Goal: Task Accomplishment & Management: Manage account settings

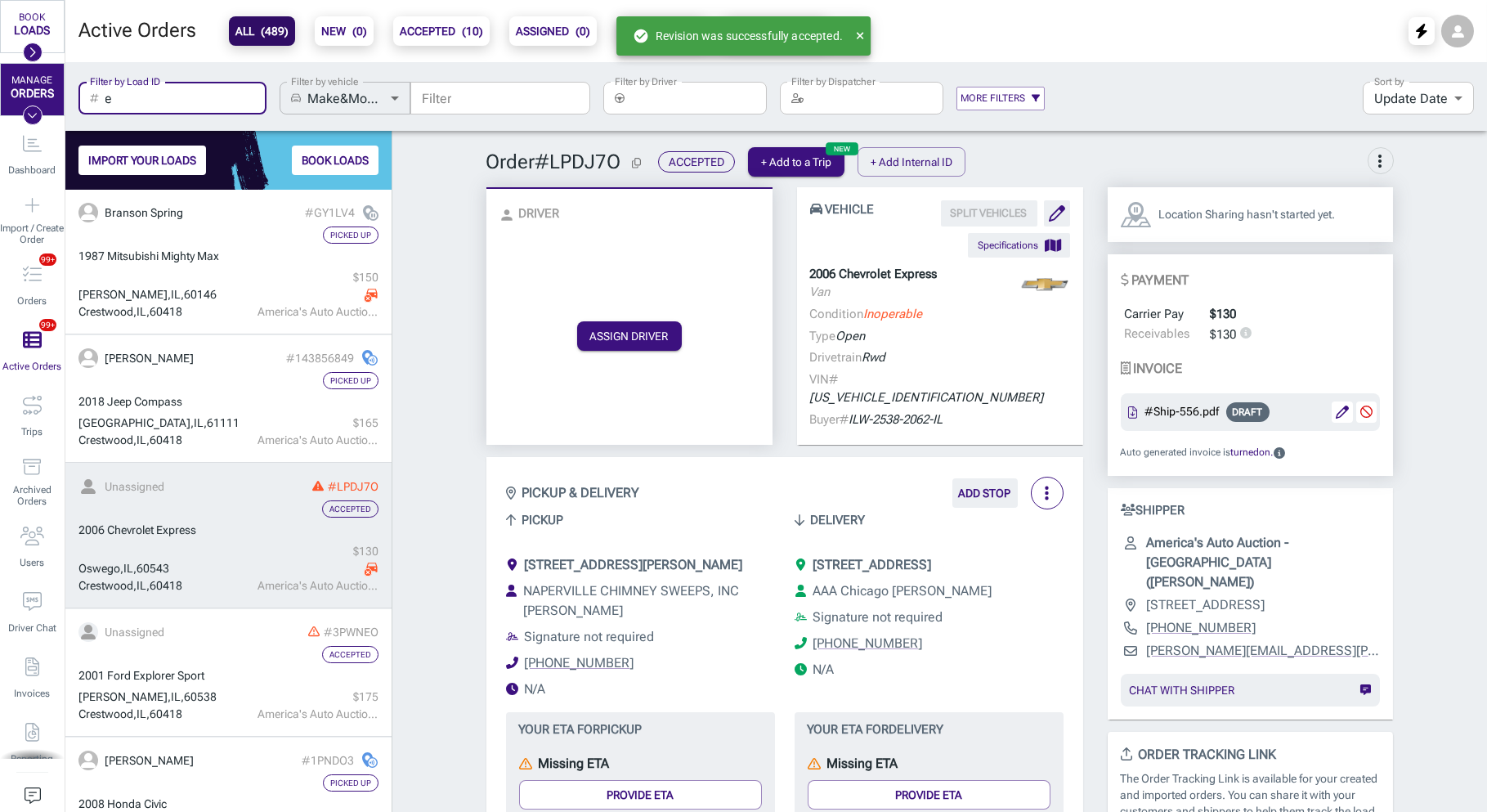
scroll to position [621, 325]
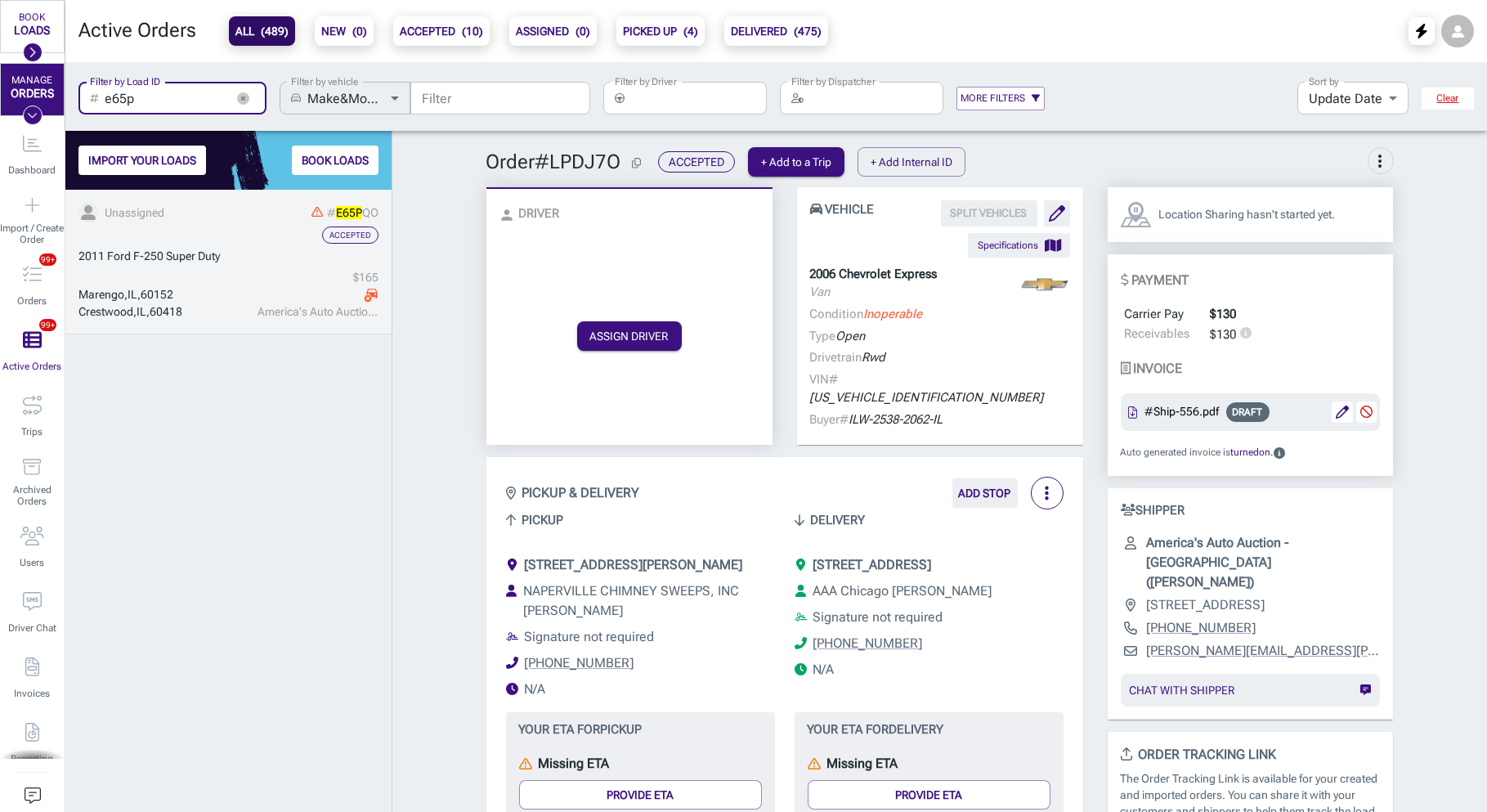
scroll to position [621, 325]
type input "e65p"
click at [187, 243] on div "Accepted" at bounding box center [229, 234] width 300 height 17
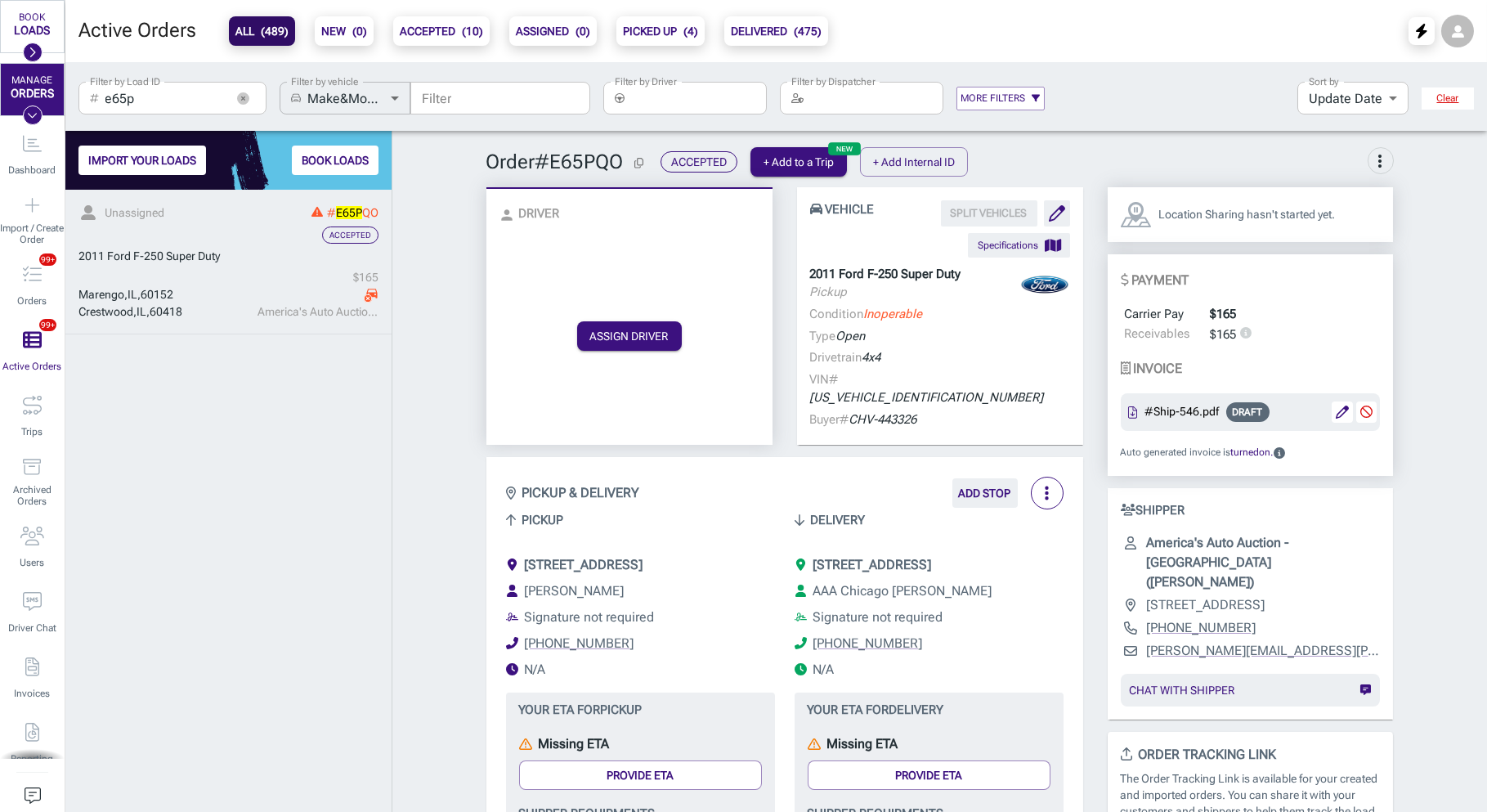
click at [272, 261] on div "2011 Ford F-250 Super Duty" at bounding box center [229, 256] width 300 height 17
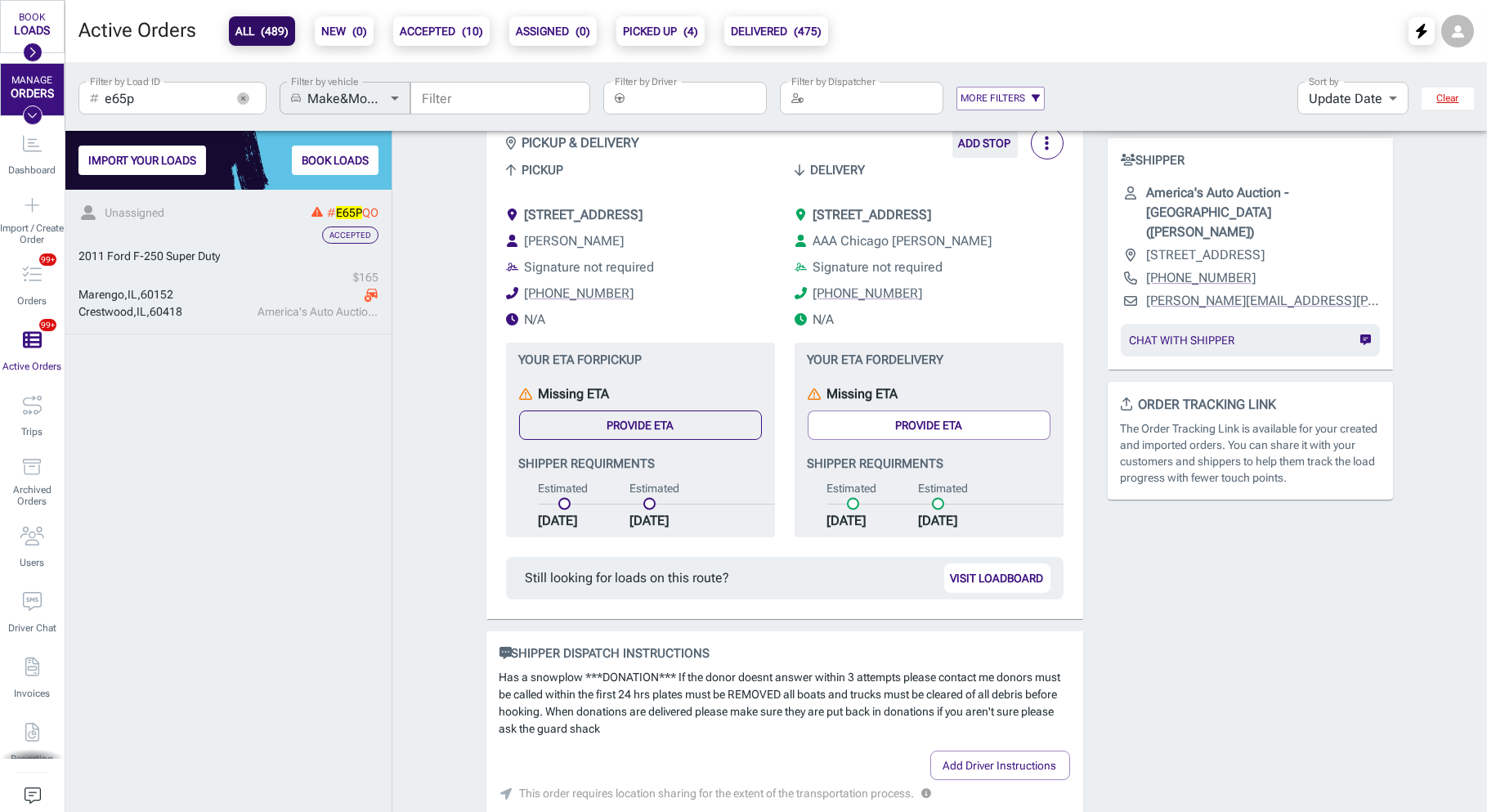
click at [673, 433] on button "Provide ETA" at bounding box center [640, 425] width 243 height 30
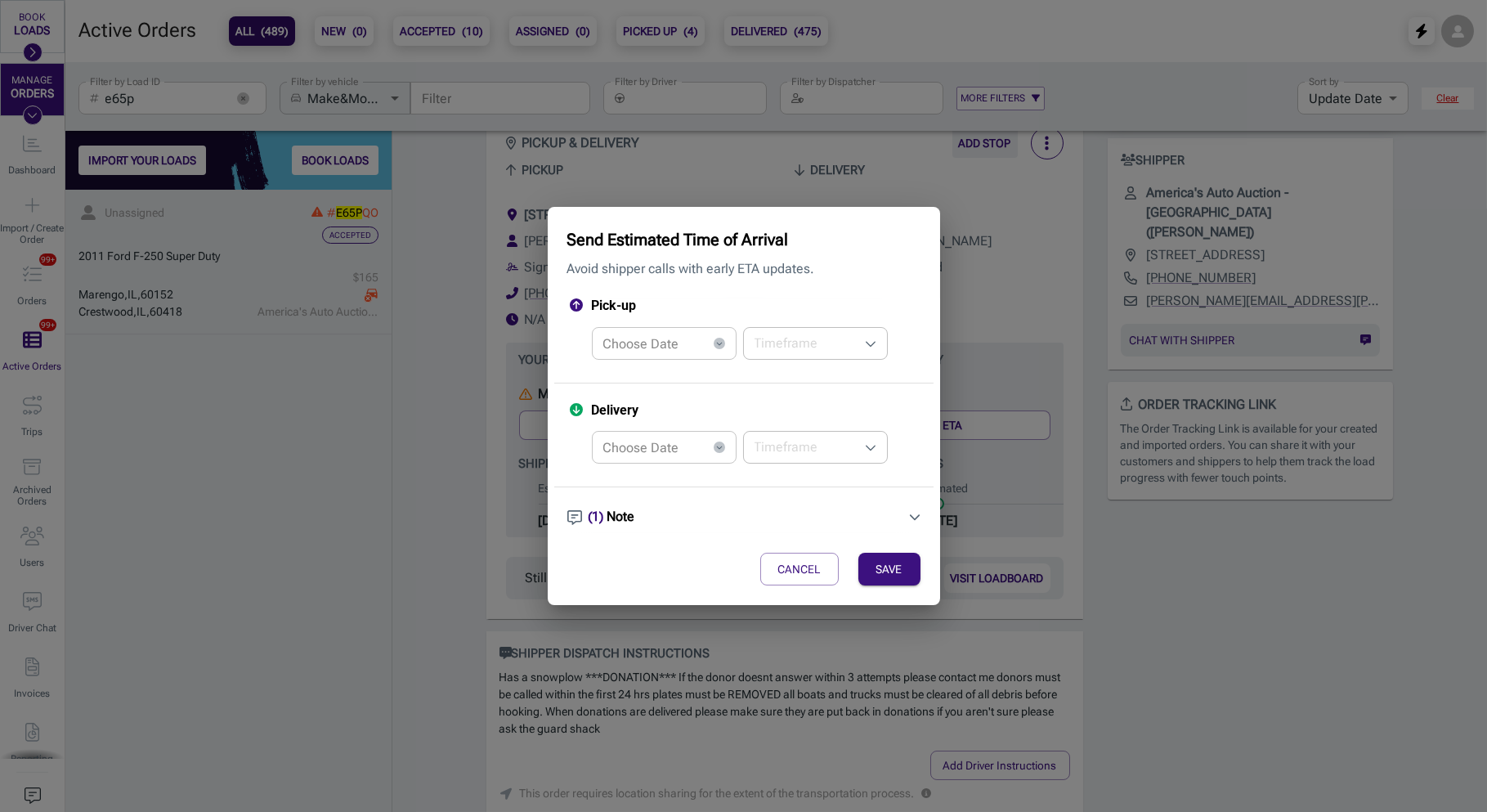
click at [699, 350] on input "Choose Date" at bounding box center [649, 343] width 116 height 33
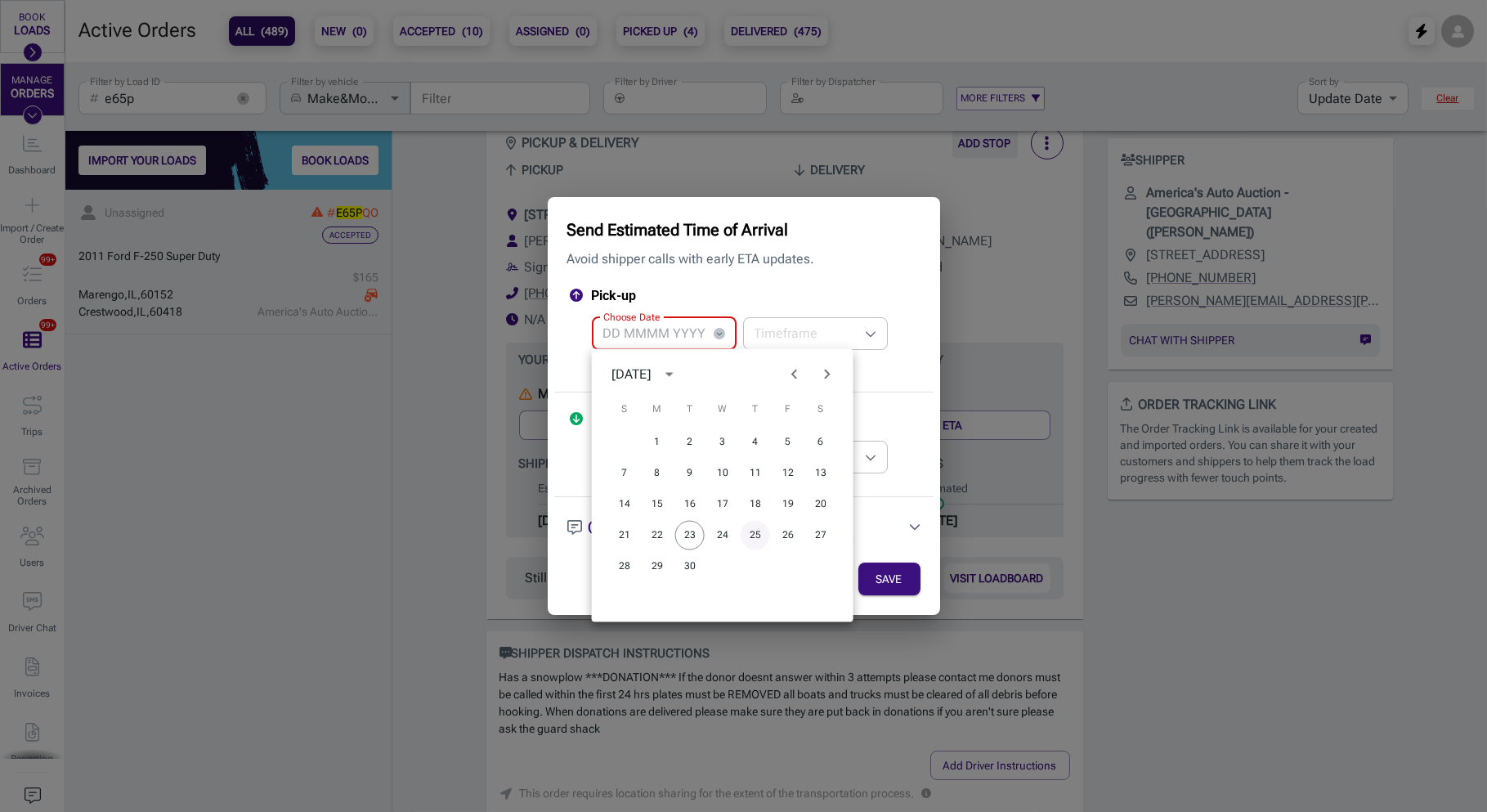
click at [759, 540] on button "25" at bounding box center [756, 536] width 30 height 30
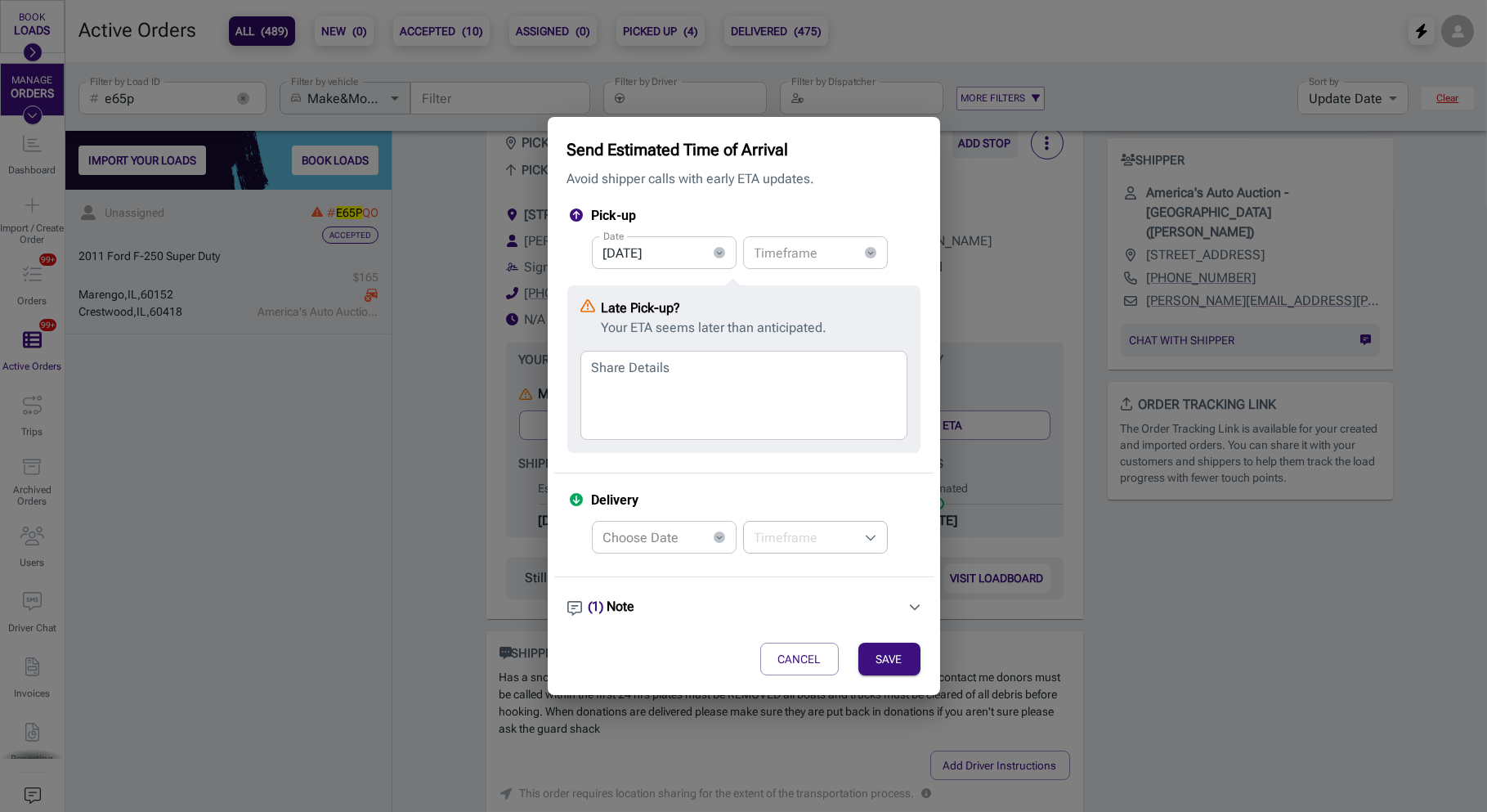
type input "[DATE]"
click at [837, 249] on input "text" at bounding box center [801, 253] width 116 height 33
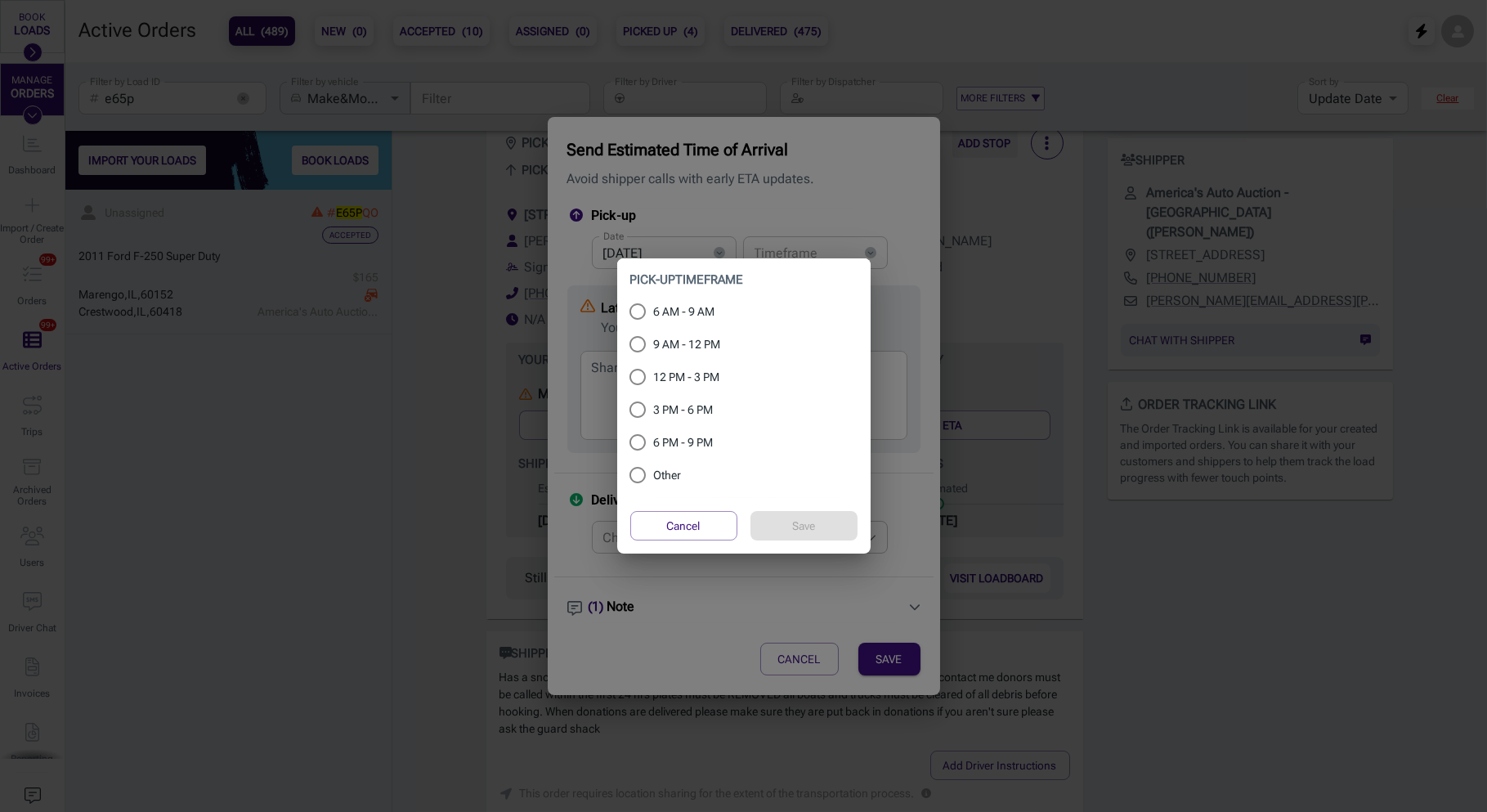
click at [685, 345] on span "9 AM - 12 PM" at bounding box center [687, 344] width 67 height 17
click at [654, 345] on input "9 AM - 12 PM" at bounding box center [638, 344] width 33 height 20
radio input "true"
click at [801, 519] on button "Save" at bounding box center [804, 526] width 107 height 30
type input "9 AM - 12 PM"
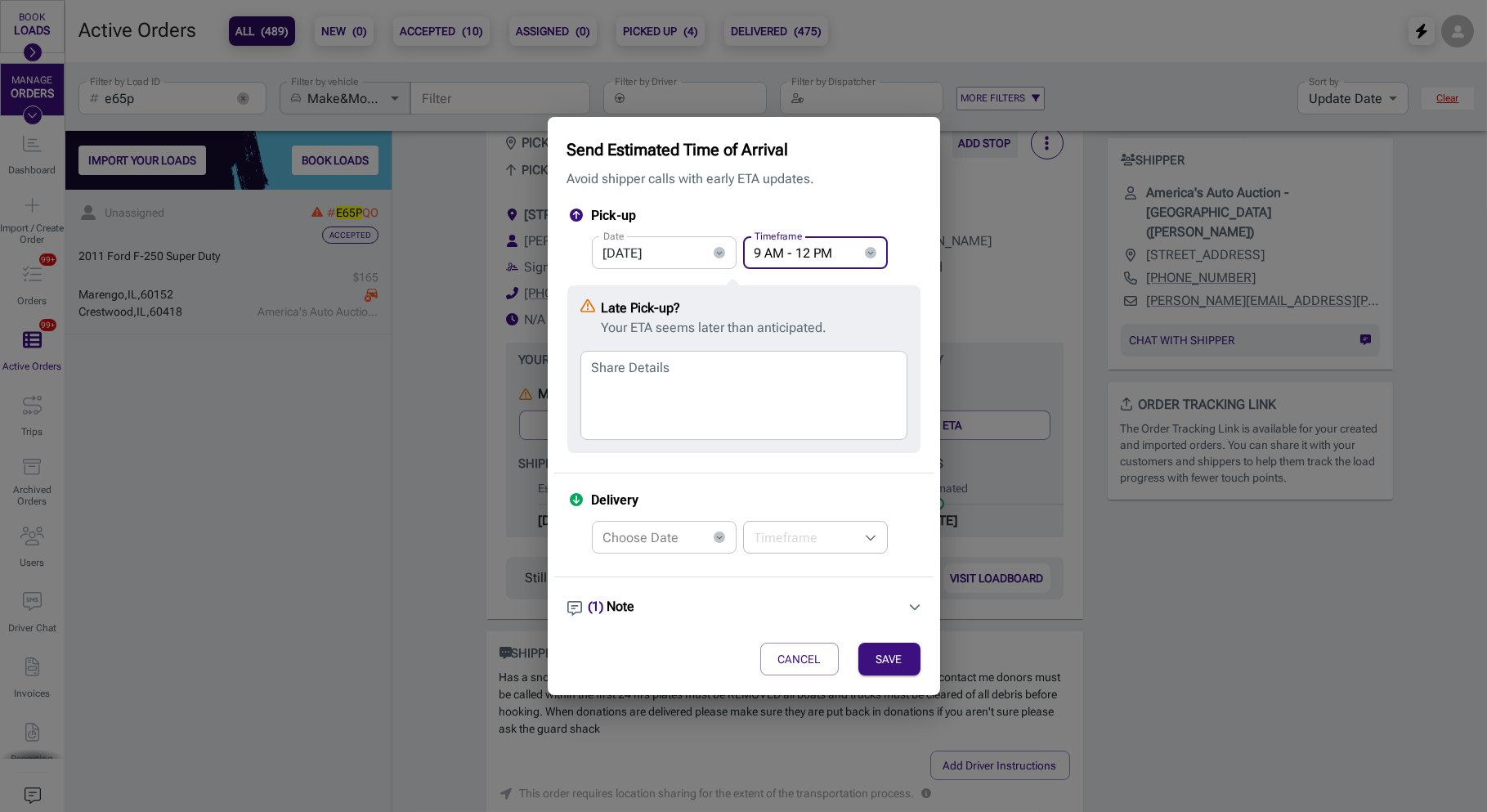
click at [659, 540] on input "Choose Date" at bounding box center [649, 537] width 116 height 33
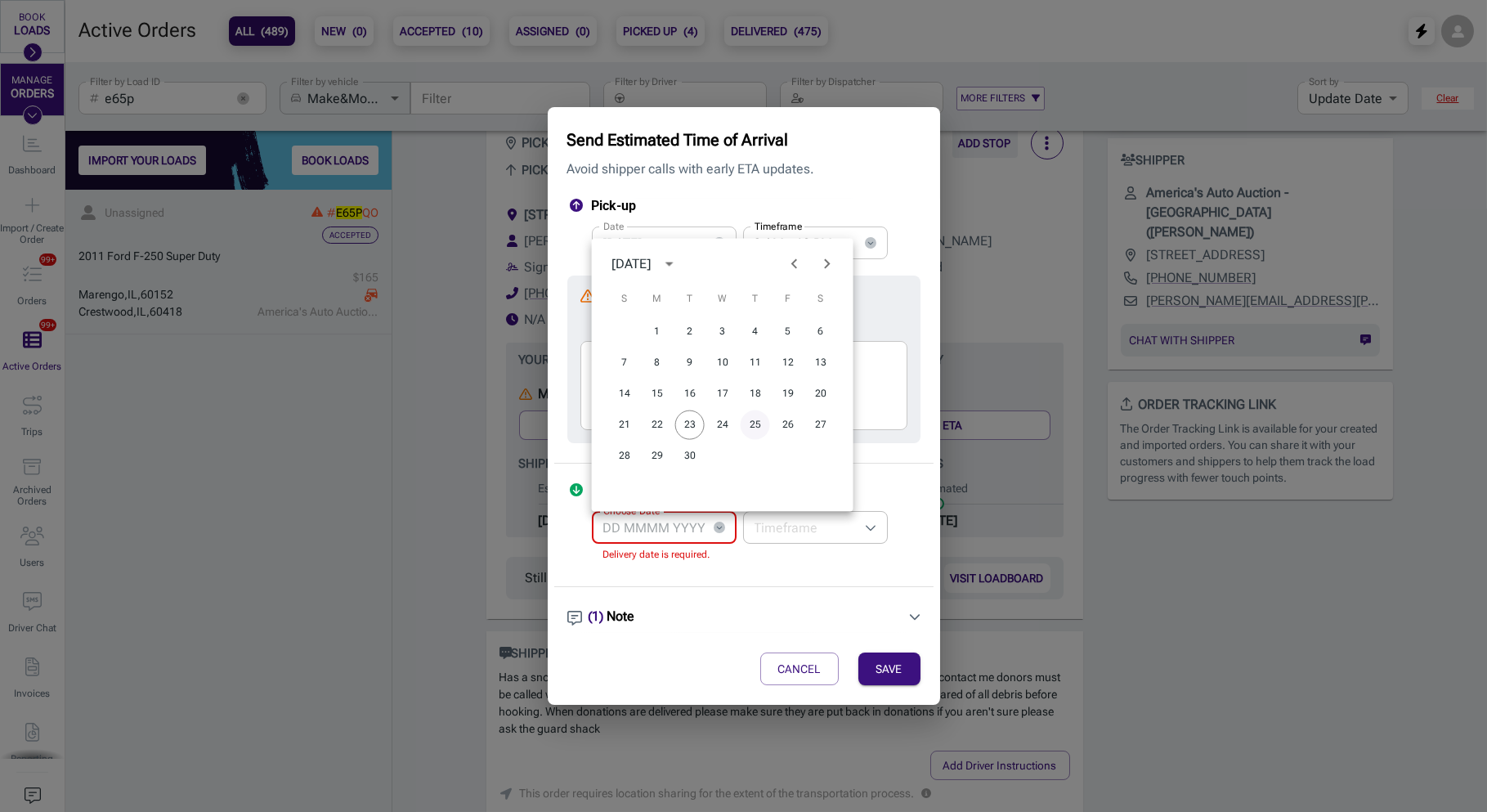
click at [756, 423] on button "25" at bounding box center [756, 425] width 30 height 30
type input "[DATE]"
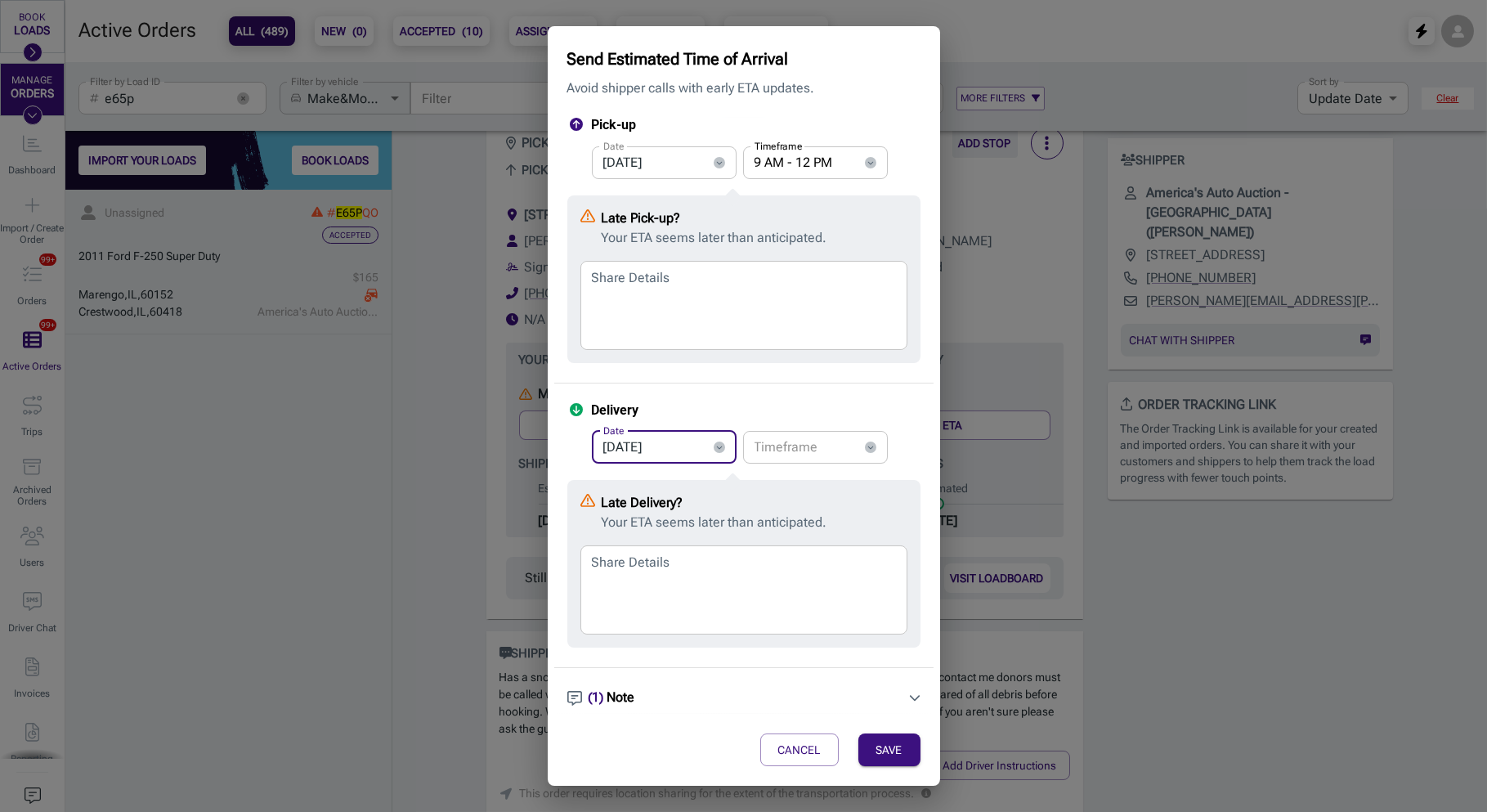
click at [805, 452] on input "text" at bounding box center [801, 447] width 116 height 33
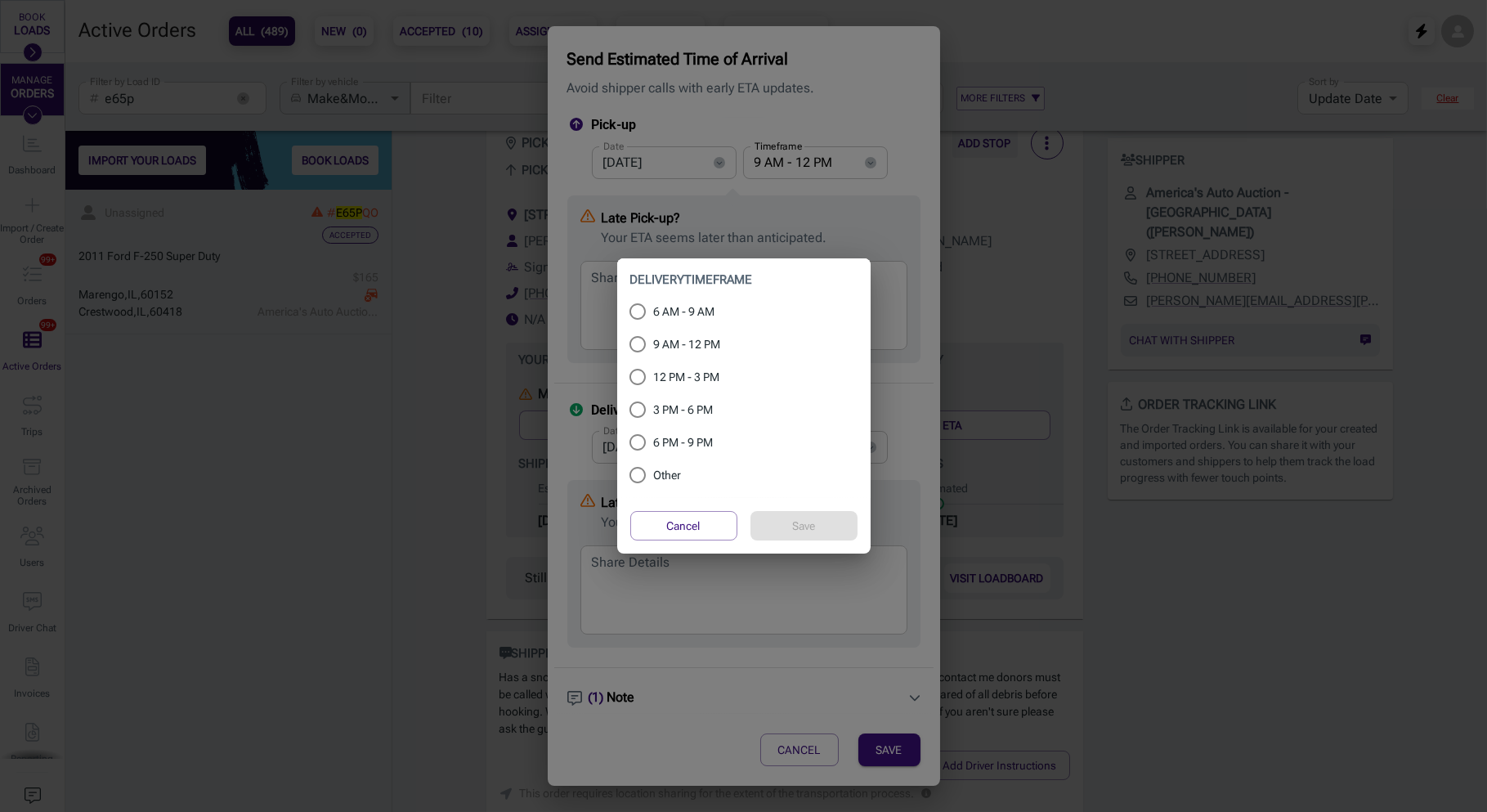
click at [702, 376] on span "12 PM - 3 PM" at bounding box center [687, 377] width 66 height 17
click at [654, 376] on input "12 PM - 3 PM" at bounding box center [638, 377] width 33 height 20
radio input "true"
drag, startPoint x: 781, startPoint y: 517, endPoint x: 785, endPoint y: 533, distance: 16.5
click at [781, 517] on button "Save" at bounding box center [804, 526] width 107 height 30
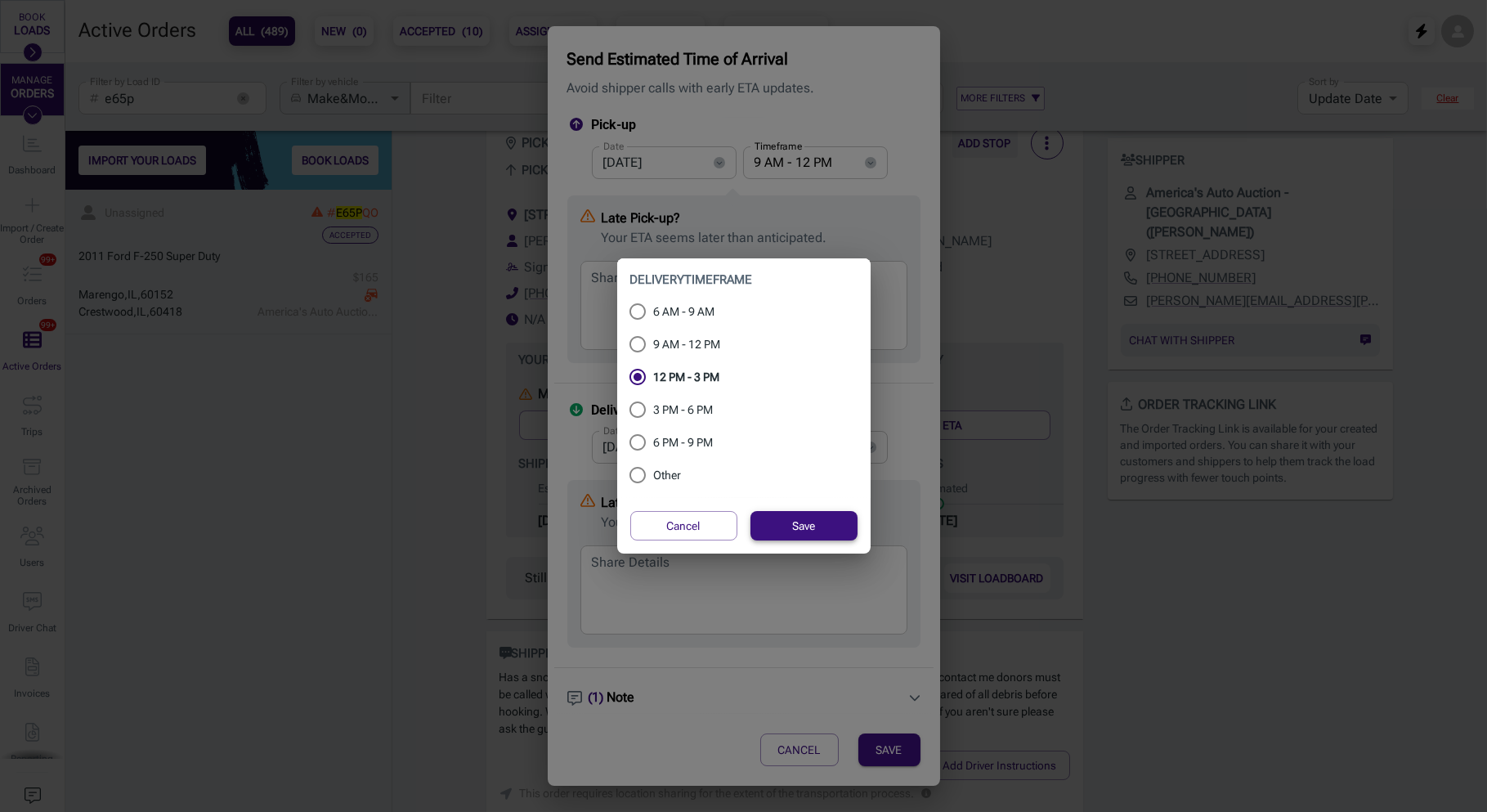
type input "12 PM - 3 PM"
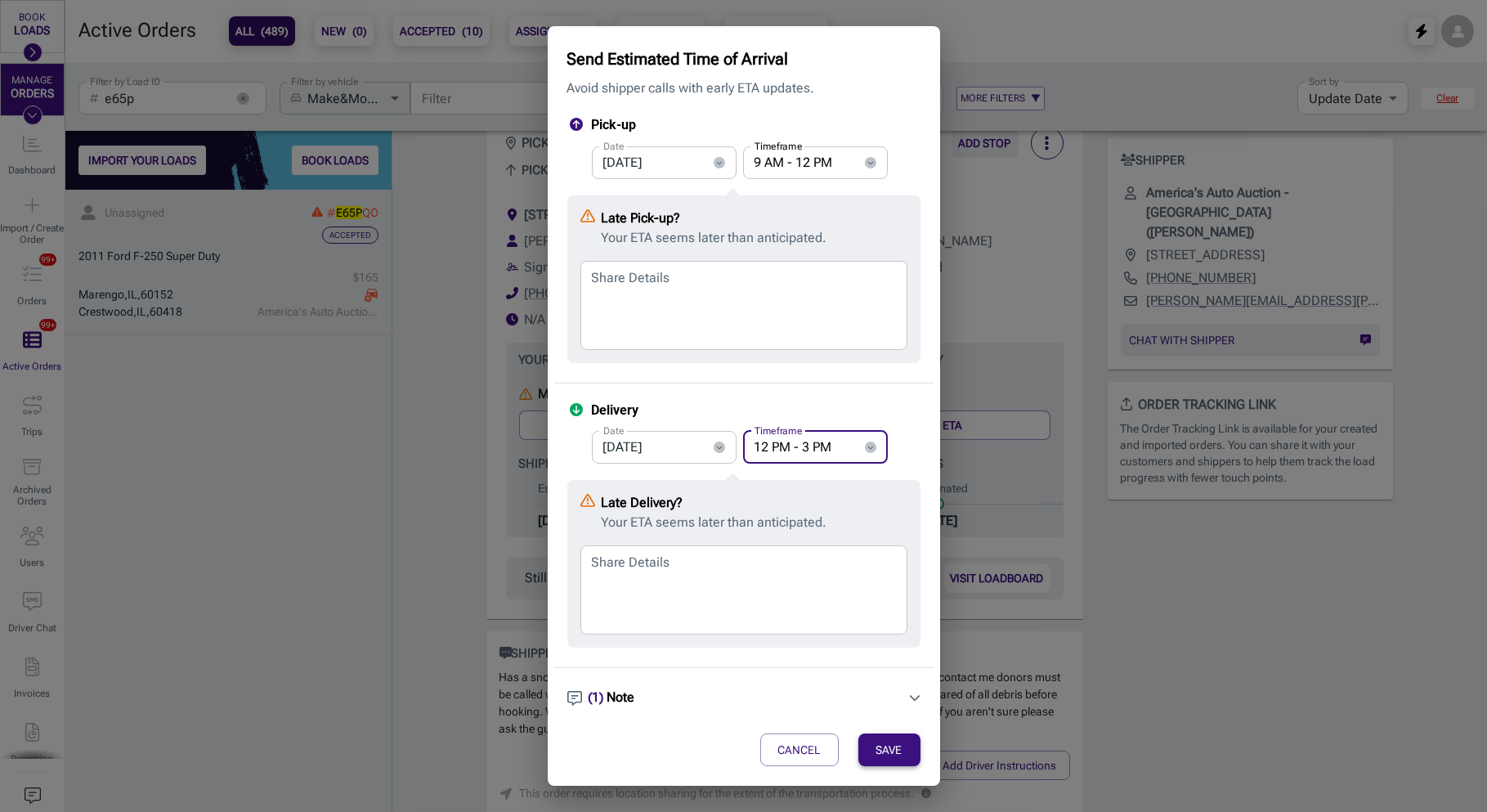
click at [885, 741] on button "SAVE" at bounding box center [889, 750] width 62 height 33
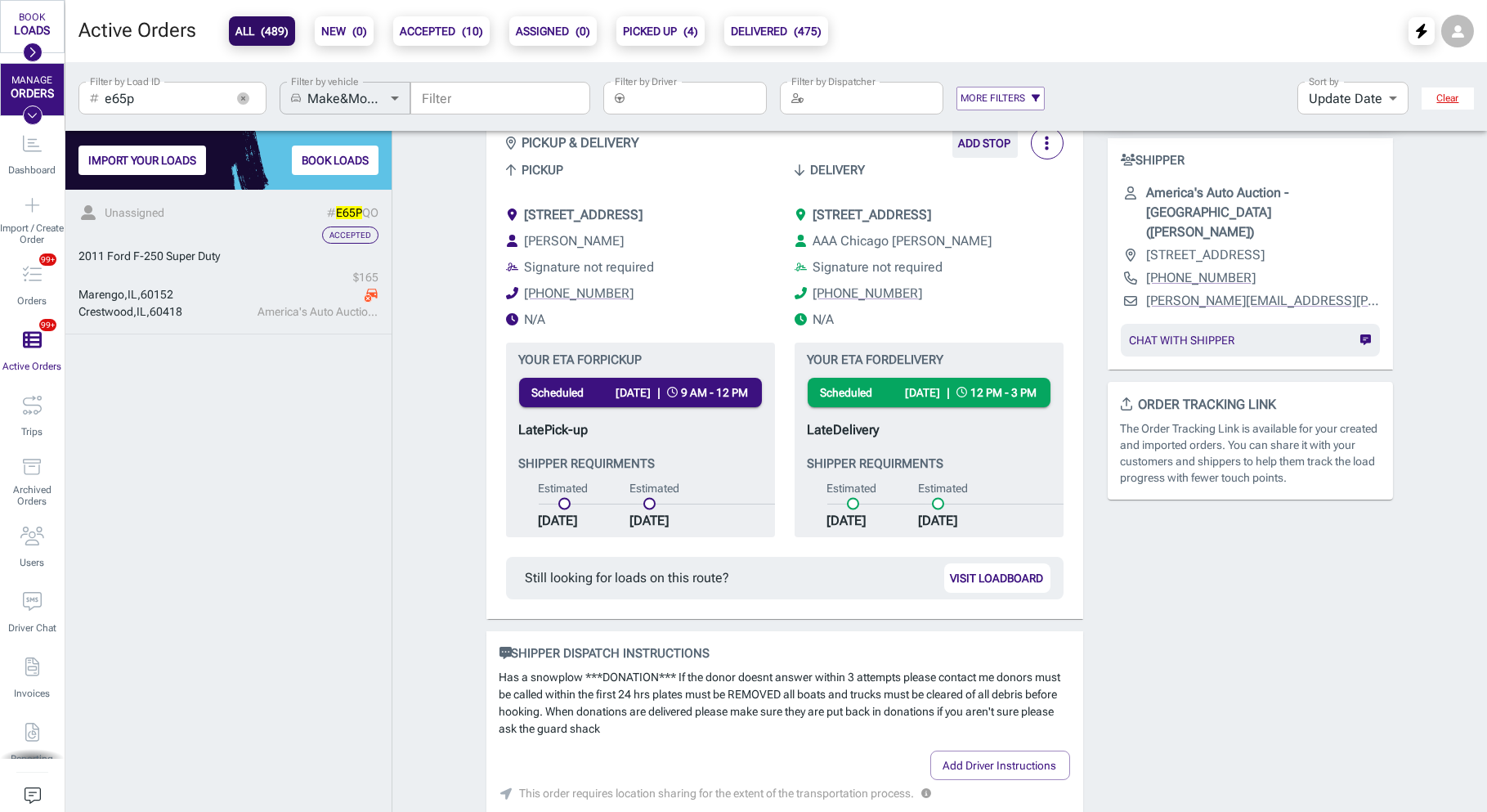
click at [242, 102] on icon "button" at bounding box center [243, 98] width 12 height 12
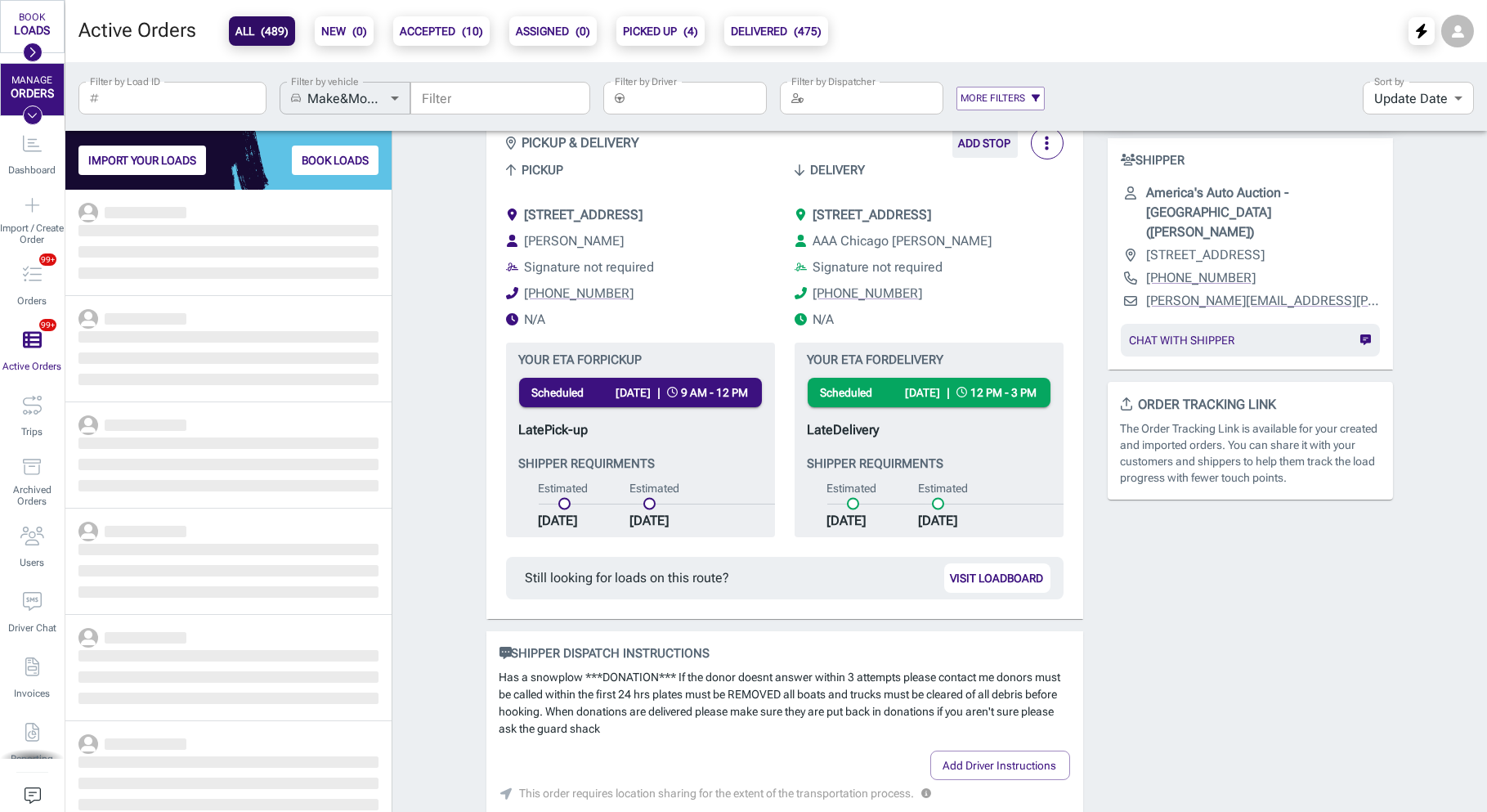
scroll to position [621, 325]
